Goal: Task Accomplishment & Management: Manage account settings

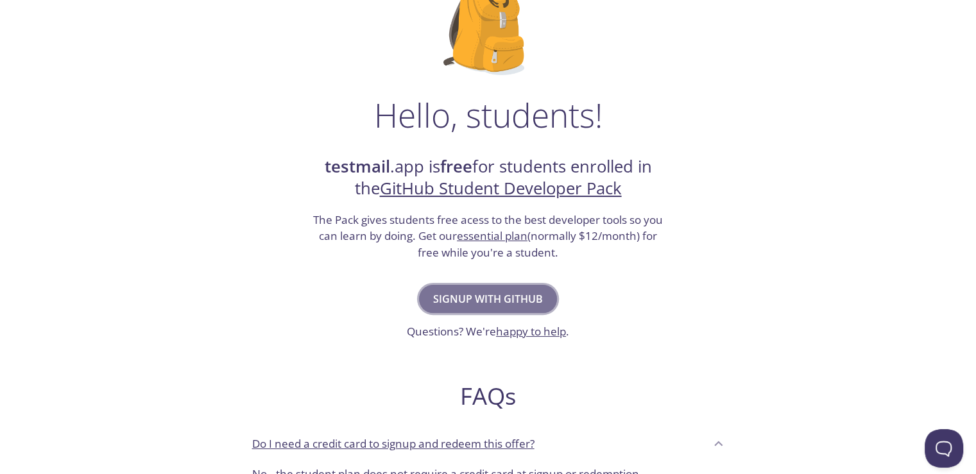
click at [478, 304] on span "Signup with GitHub" at bounding box center [488, 299] width 110 height 18
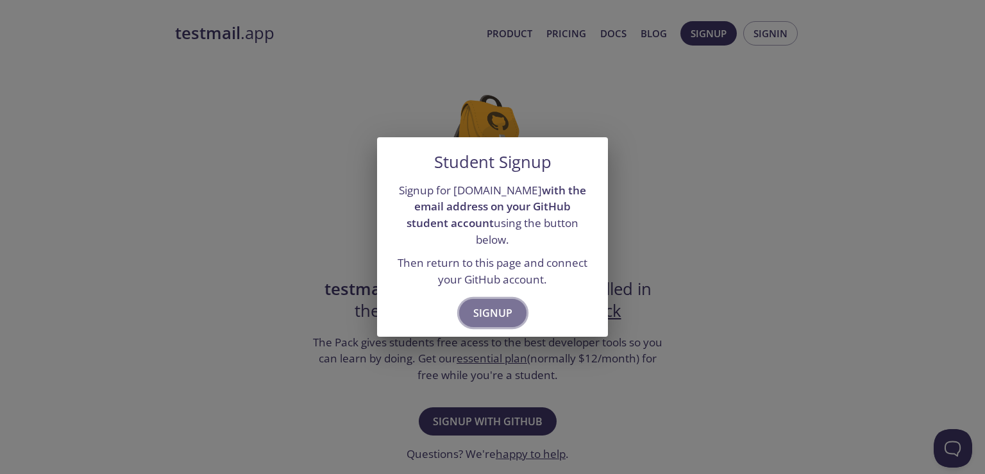
click at [492, 309] on span "Signup" at bounding box center [492, 313] width 39 height 18
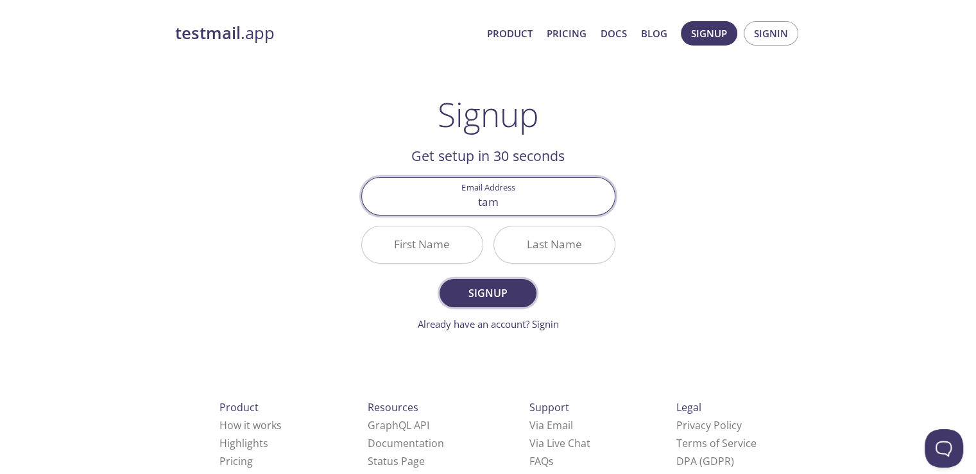
type input "[EMAIL_ADDRESS][DOMAIN_NAME]"
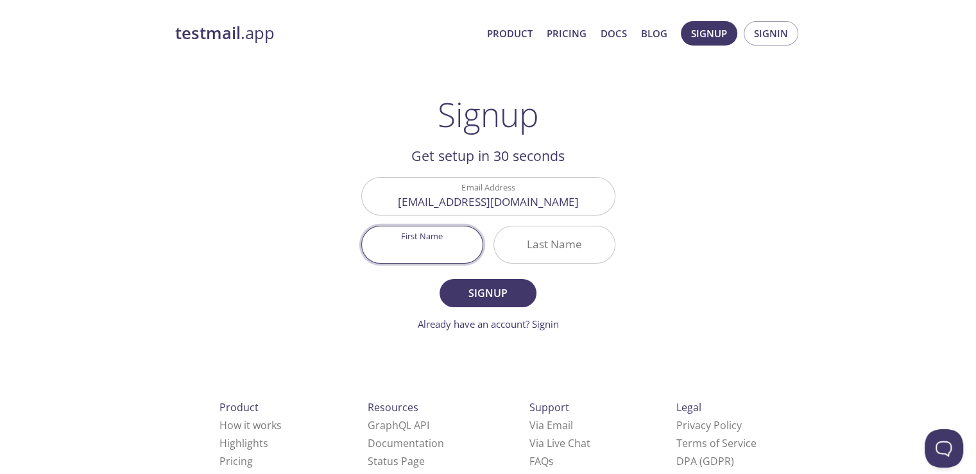
click at [446, 243] on input "First Name" at bounding box center [422, 244] width 121 height 37
type input "[PERSON_NAME]"
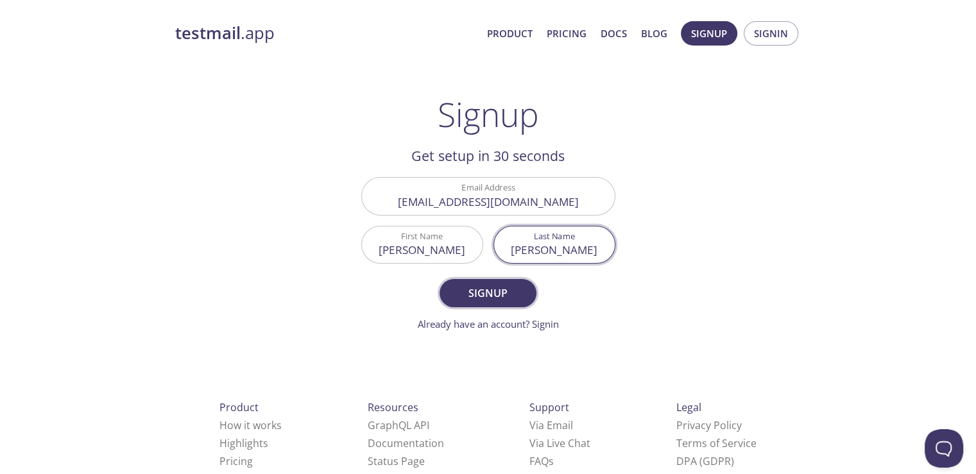
type input "[PERSON_NAME]"
click at [495, 293] on span "Signup" at bounding box center [488, 293] width 68 height 18
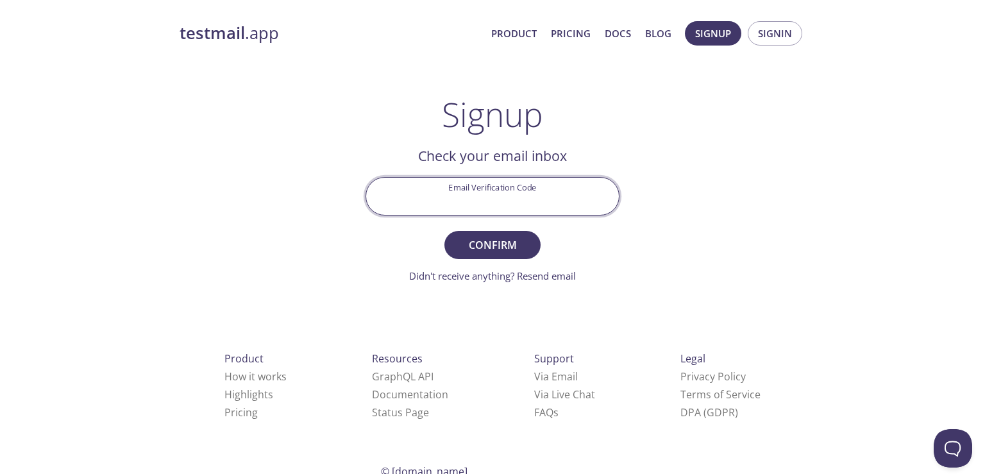
click at [526, 203] on input "Email Verification Code" at bounding box center [492, 196] width 253 height 37
paste input "HS4425Y"
type input "HS4425Y"
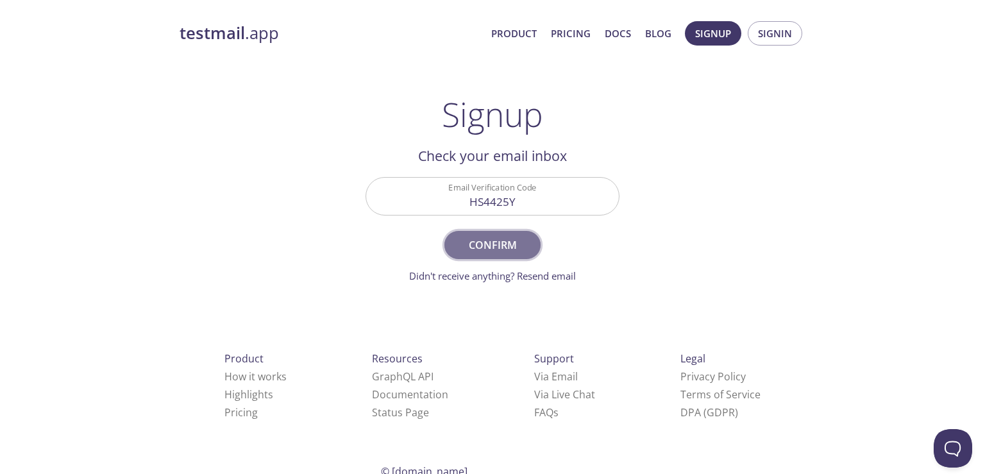
click at [493, 243] on span "Confirm" at bounding box center [493, 245] width 68 height 18
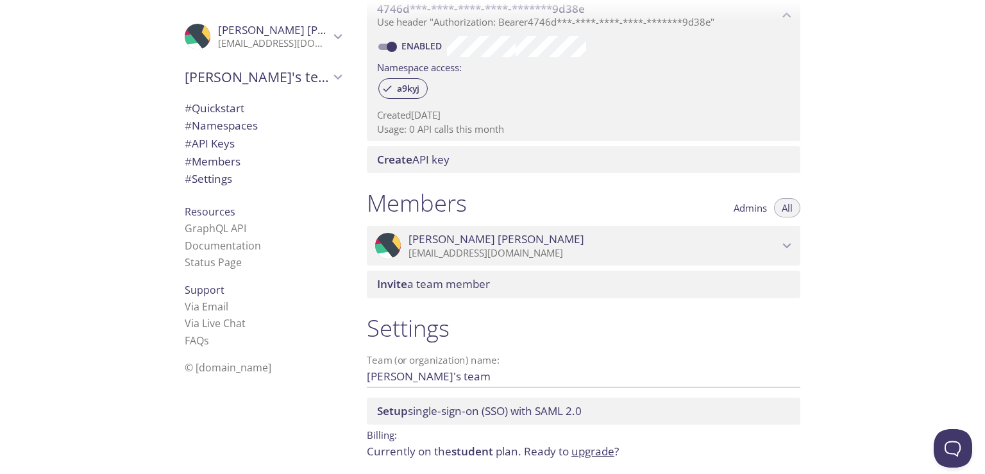
scroll to position [438, 0]
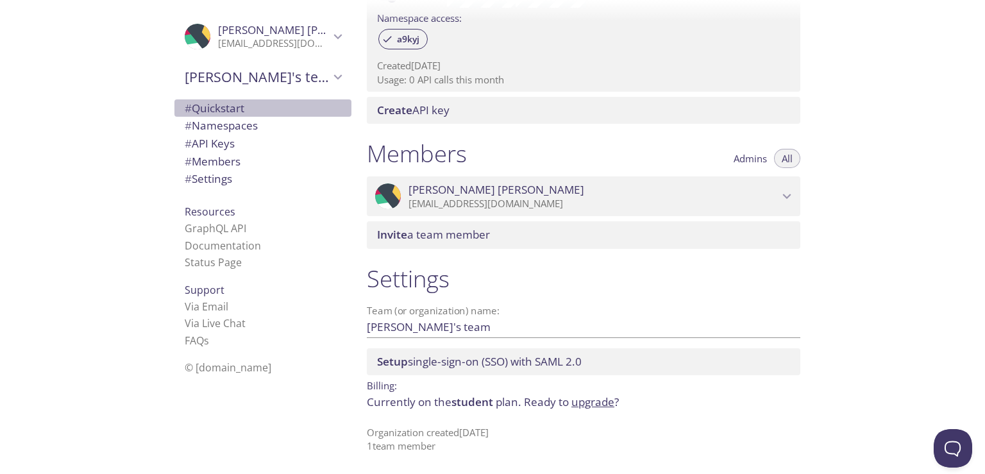
click at [226, 106] on span "# Quickstart" at bounding box center [215, 108] width 60 height 15
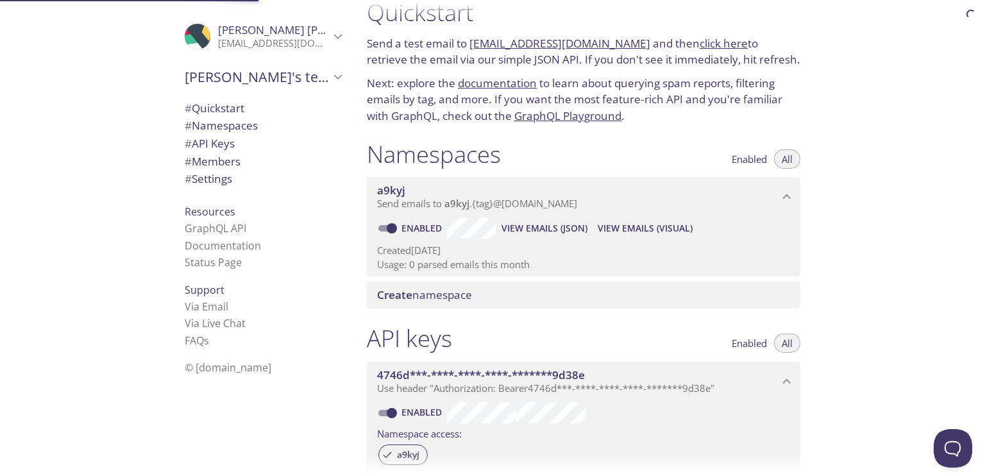
scroll to position [21, 0]
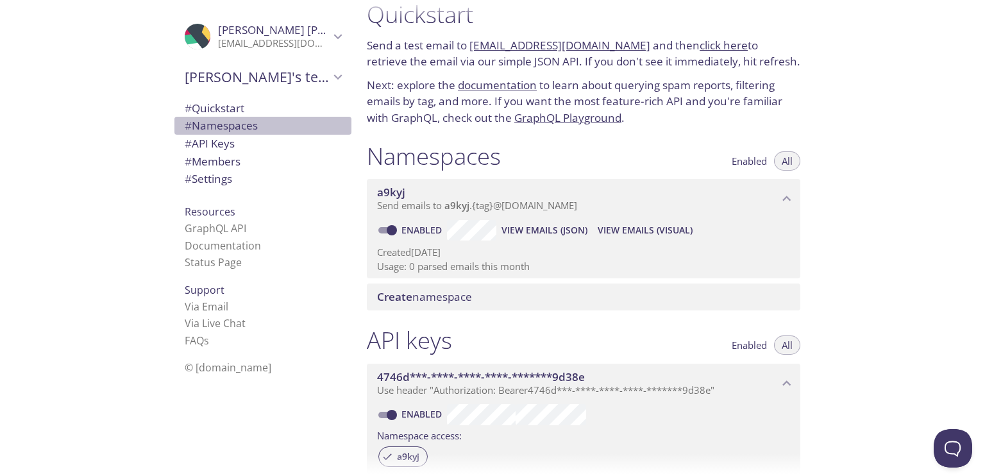
click at [226, 120] on span "# Namespaces" at bounding box center [221, 125] width 73 height 15
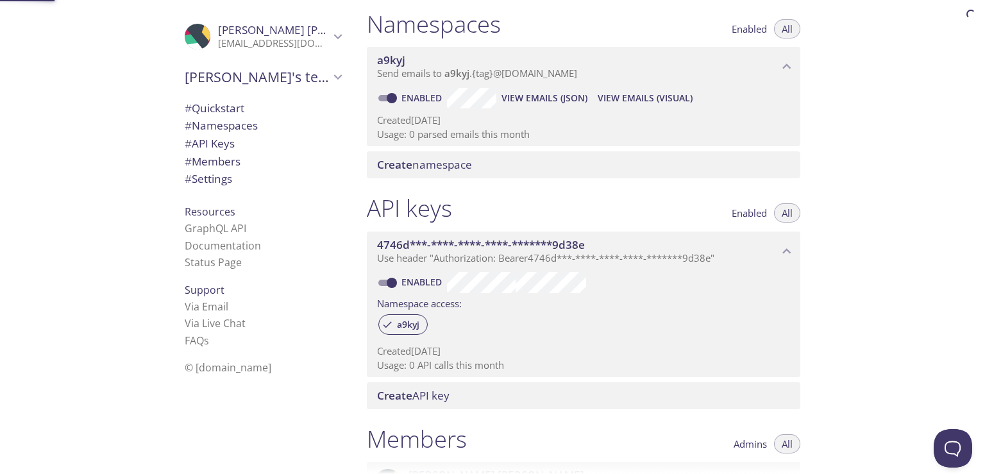
scroll to position [162, 0]
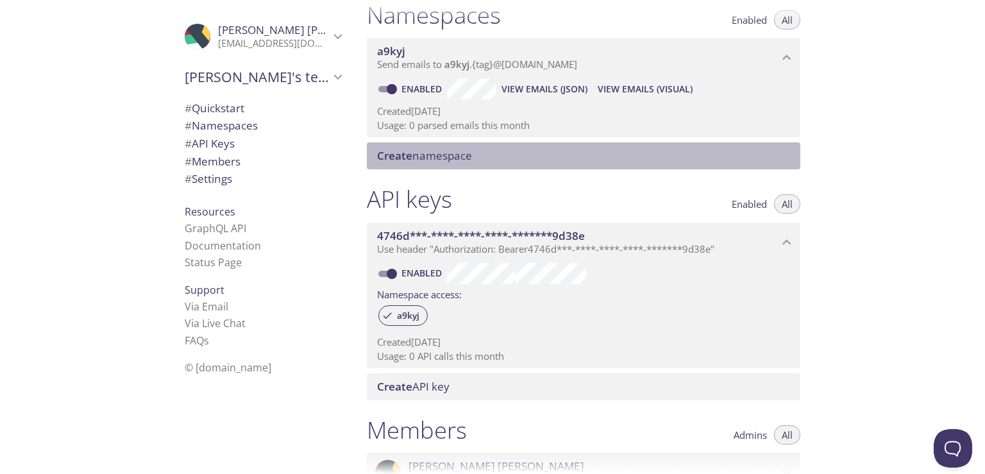
click at [451, 157] on span "Create namespace" at bounding box center [424, 155] width 95 height 15
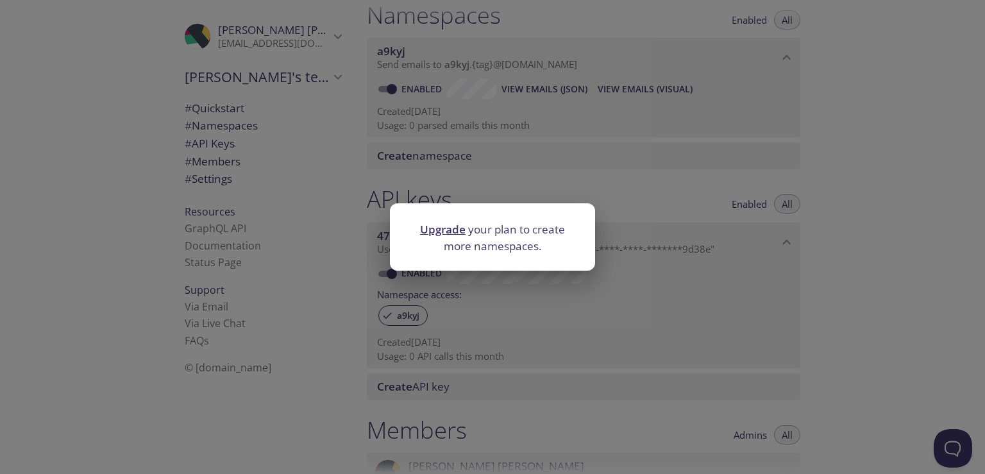
click at [710, 180] on div "Upgrade your plan to create more namespaces." at bounding box center [492, 237] width 985 height 474
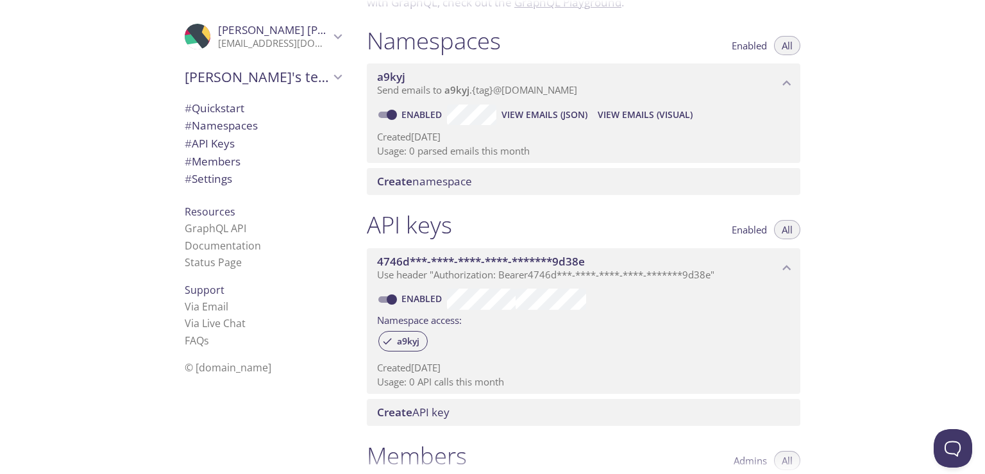
scroll to position [0, 0]
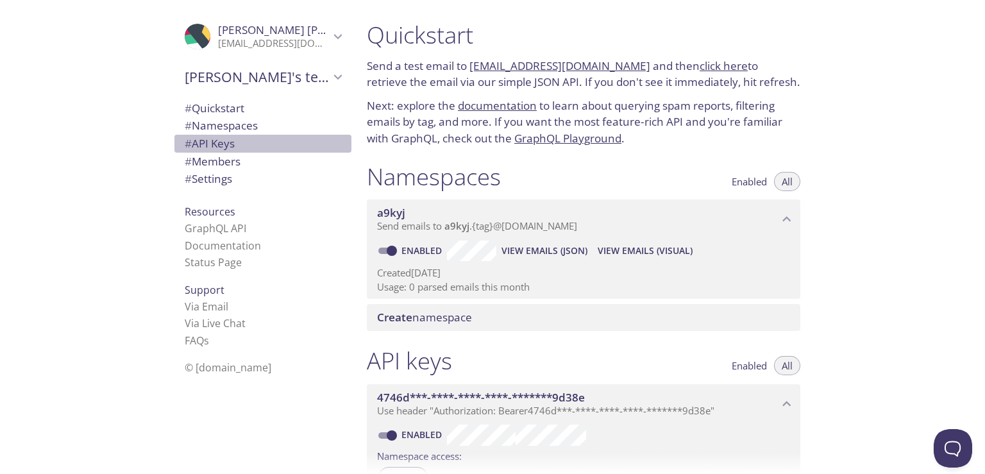
click at [212, 140] on span "# API Keys" at bounding box center [210, 143] width 50 height 15
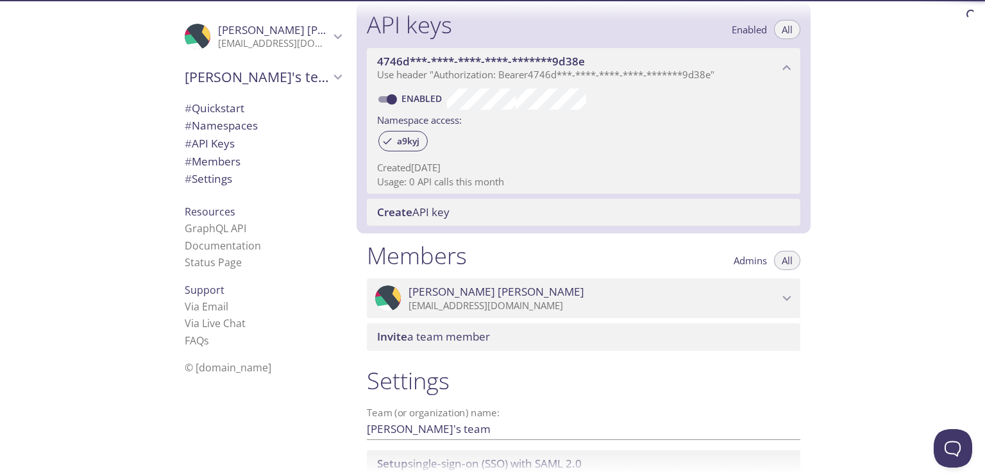
scroll to position [346, 0]
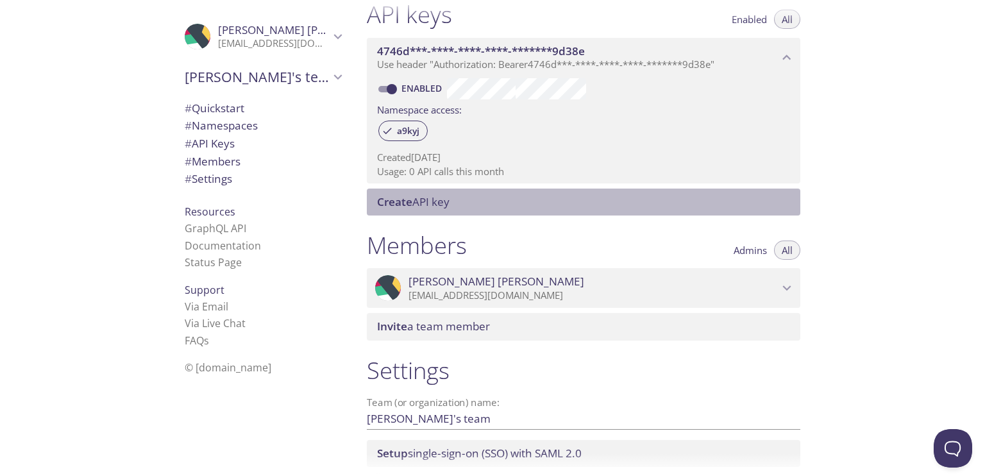
click at [409, 204] on span "Create" at bounding box center [394, 201] width 35 height 15
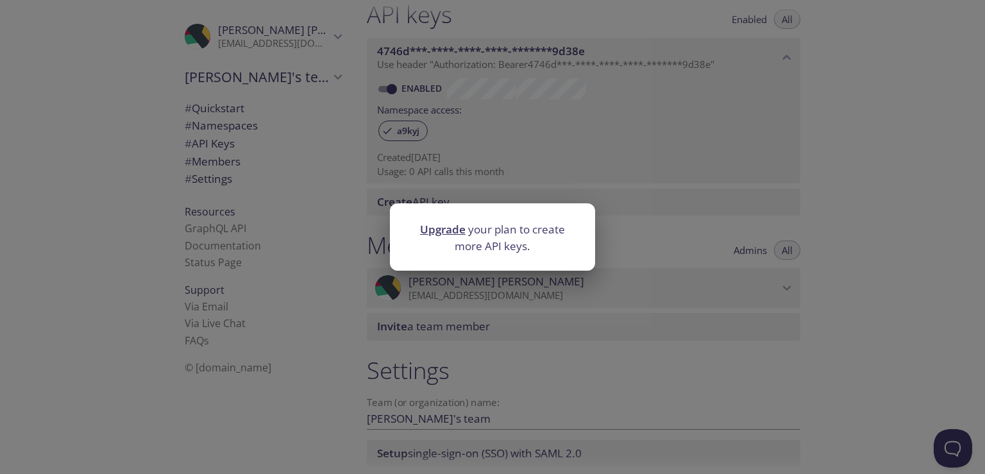
click at [677, 193] on div "Upgrade your plan to create more API keys." at bounding box center [492, 237] width 985 height 474
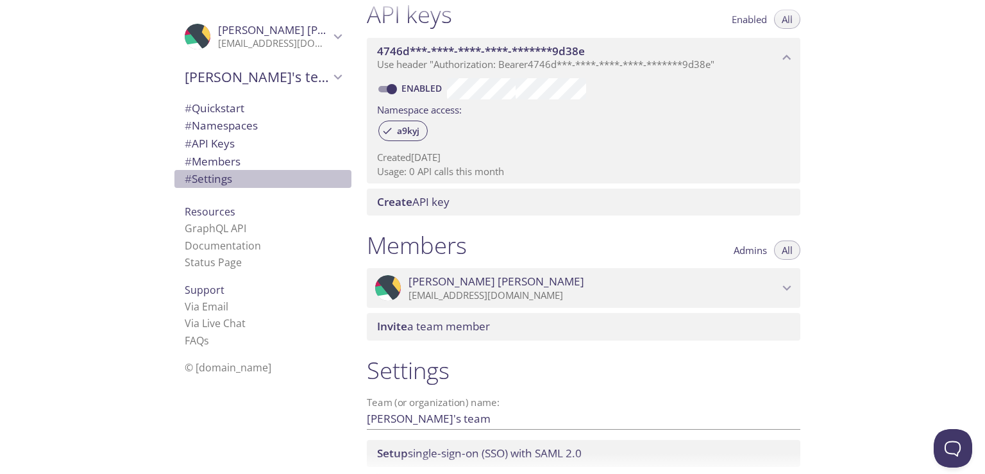
click at [185, 185] on span "#" at bounding box center [188, 178] width 7 height 15
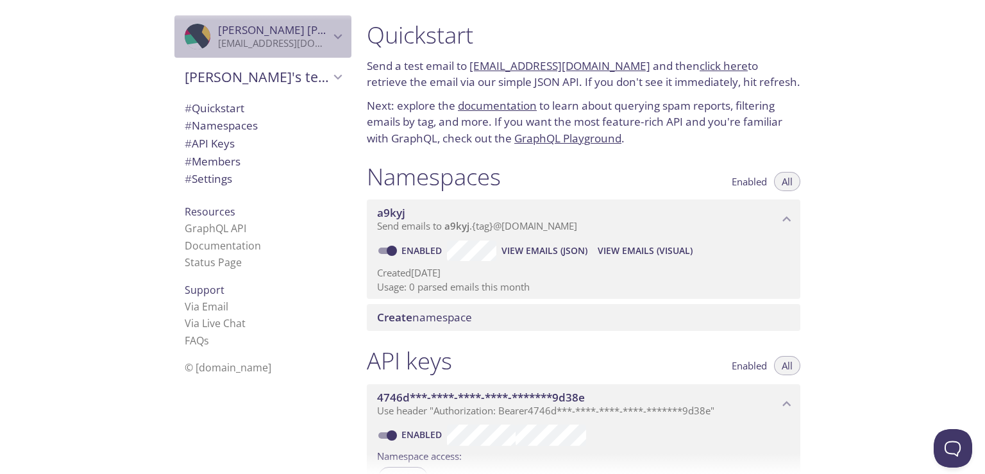
click at [330, 38] on icon "Nitesh Tamrakar" at bounding box center [338, 36] width 17 height 17
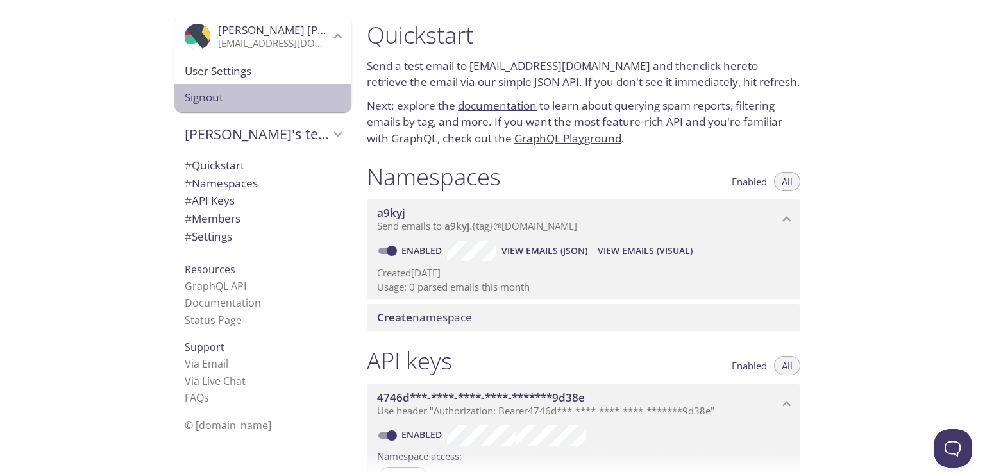
click at [208, 96] on span "Signout" at bounding box center [263, 97] width 157 height 17
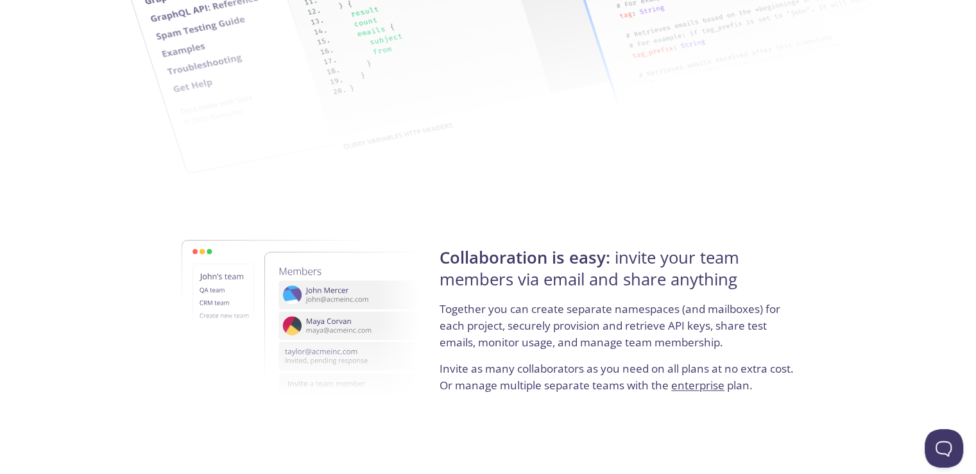
scroll to position [2041, 0]
